Goal: Task Accomplishment & Management: Use online tool/utility

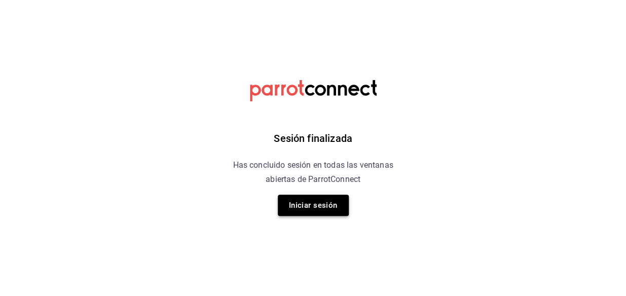
click at [332, 206] on button "Iniciar sesión" at bounding box center [313, 205] width 71 height 21
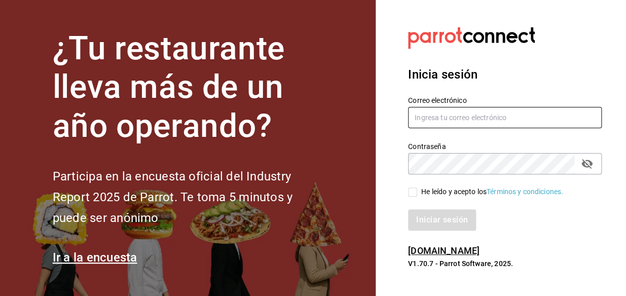
type input "[EMAIL_ADDRESS][DOMAIN_NAME]"
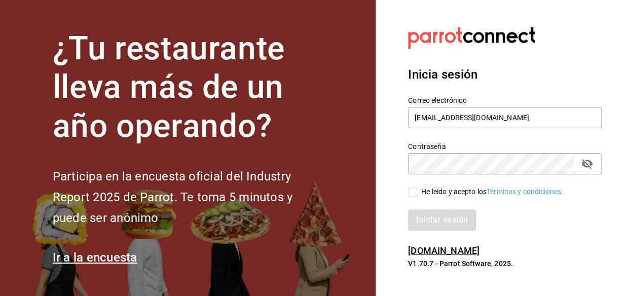
click at [410, 191] on input "He leído y acepto los Términos y condiciones." at bounding box center [412, 191] width 9 height 9
checkbox input "true"
click at [435, 217] on button "Iniciar sesión" at bounding box center [442, 219] width 69 height 21
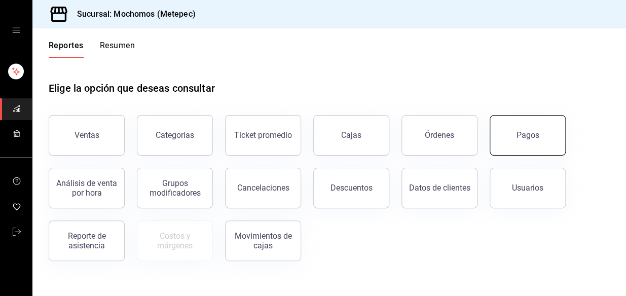
click at [513, 135] on button "Pagos" at bounding box center [527, 135] width 76 height 41
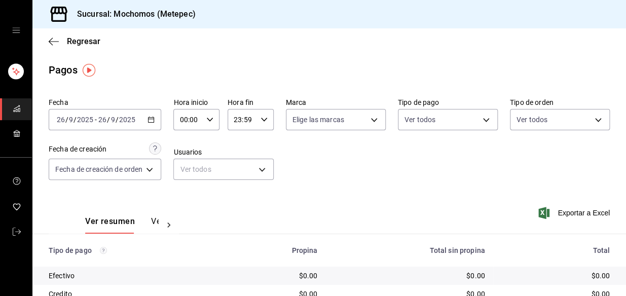
click at [207, 123] on div "00:00 Hora inicio" at bounding box center [196, 119] width 46 height 21
click at [149, 121] on div at bounding box center [313, 148] width 626 height 296
click at [151, 121] on icon "button" at bounding box center [150, 119] width 7 height 7
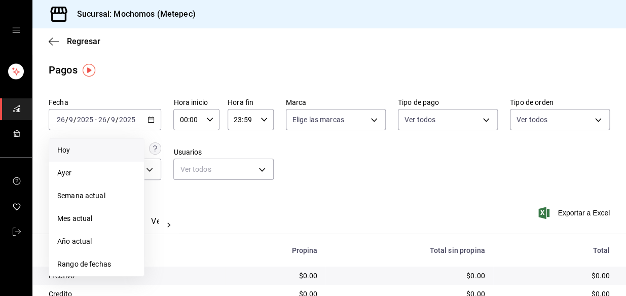
click at [101, 152] on span "Hoy" at bounding box center [96, 150] width 79 height 11
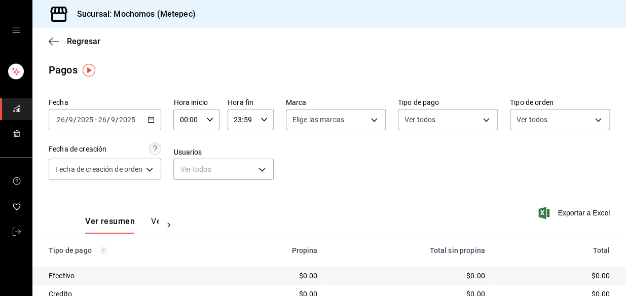
click at [207, 123] on icon "button" at bounding box center [209, 119] width 7 height 7
click at [185, 192] on button "04" at bounding box center [185, 197] width 19 height 20
type input "04:00"
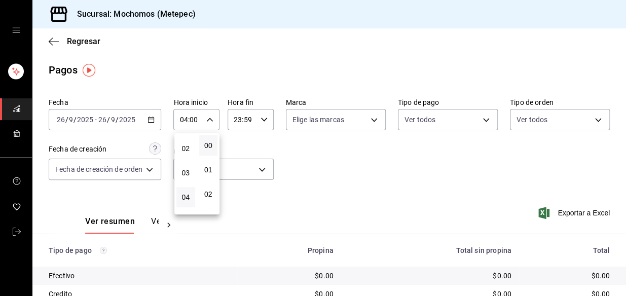
click at [379, 156] on div at bounding box center [313, 148] width 626 height 296
click at [152, 120] on icon "button" at bounding box center [150, 119] width 7 height 7
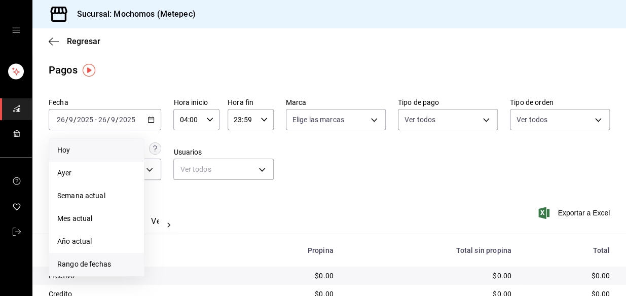
click at [121, 259] on span "Rango de fechas" at bounding box center [96, 264] width 79 height 11
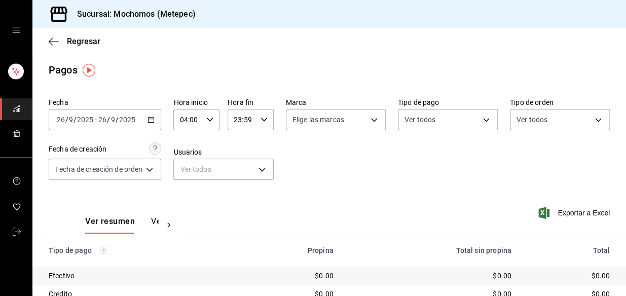
click at [366, 180] on div "Fecha 2025-09-26 26 / 9 / 2025 - 2025-09-26 26 / 9 / 2025 Hora inicio 04:00 Hor…" at bounding box center [329, 143] width 561 height 98
